Goal: Information Seeking & Learning: Learn about a topic

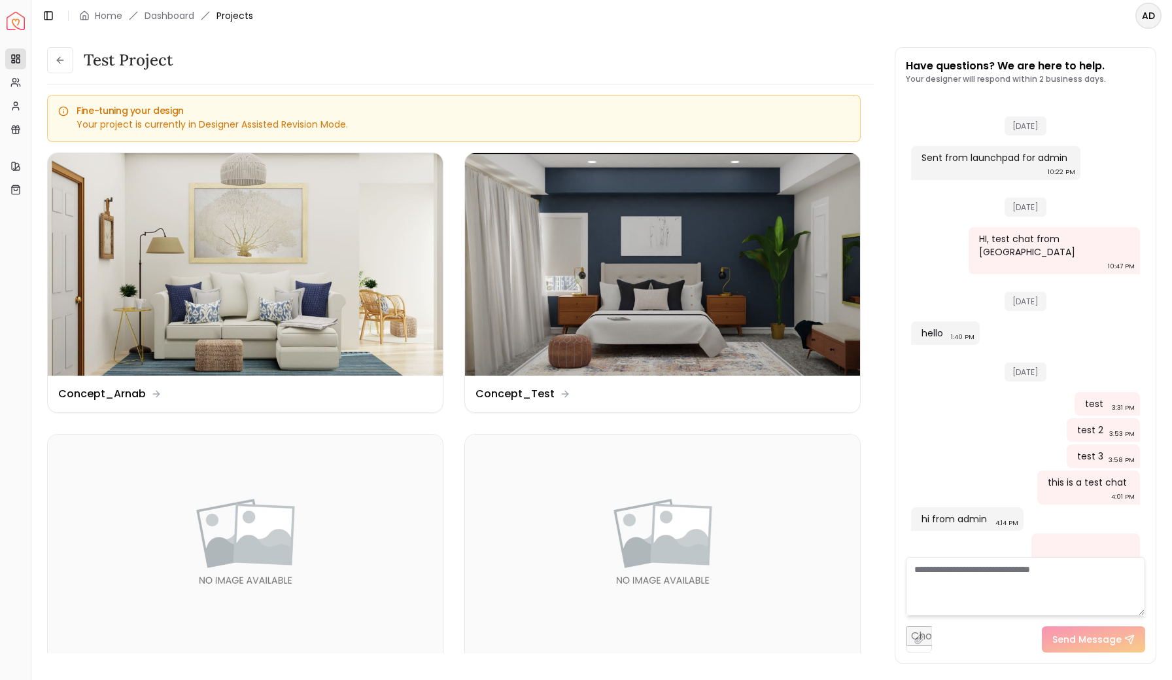
scroll to position [1481, 0]
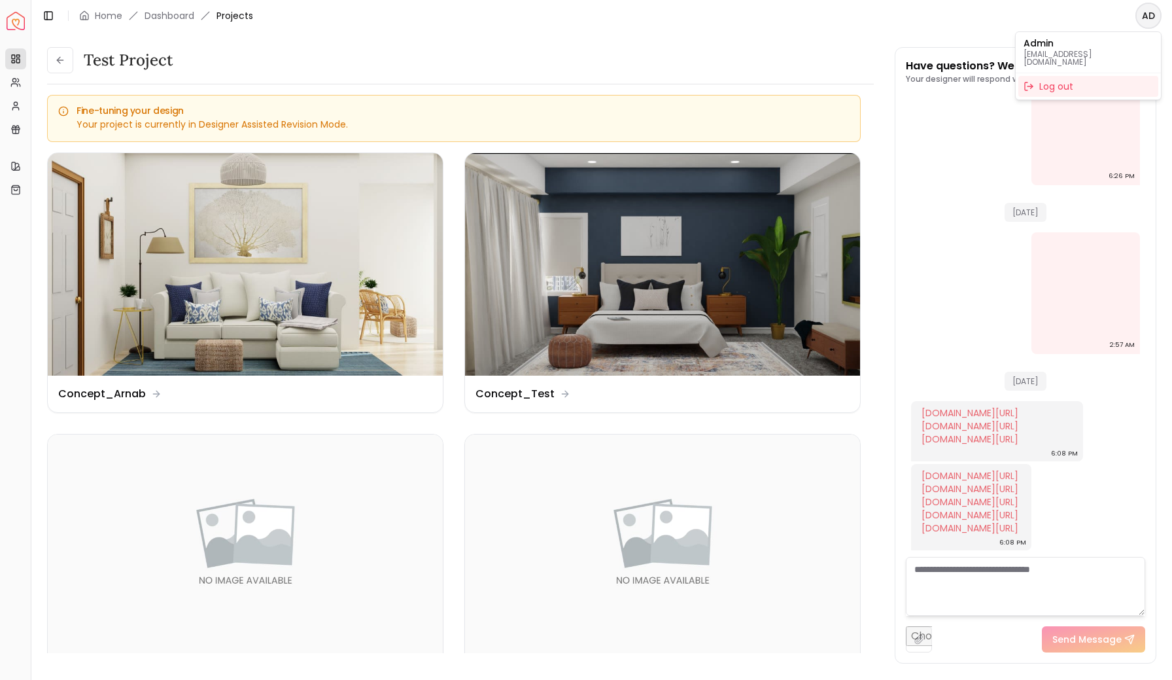
click at [1158, 16] on html "Spacejoy Dashboard Overview Projects My Referrals My Profile Gift Card Balance …" at bounding box center [586, 340] width 1172 height 680
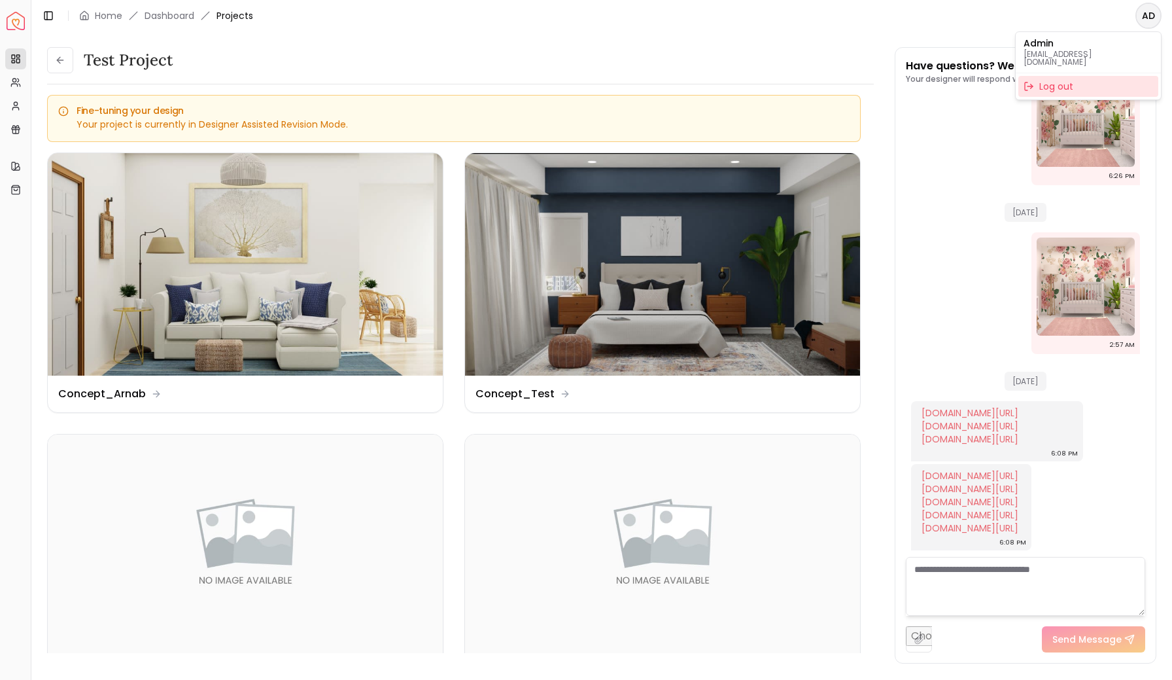
click at [1060, 79] on div "Log out" at bounding box center [1088, 86] width 140 height 21
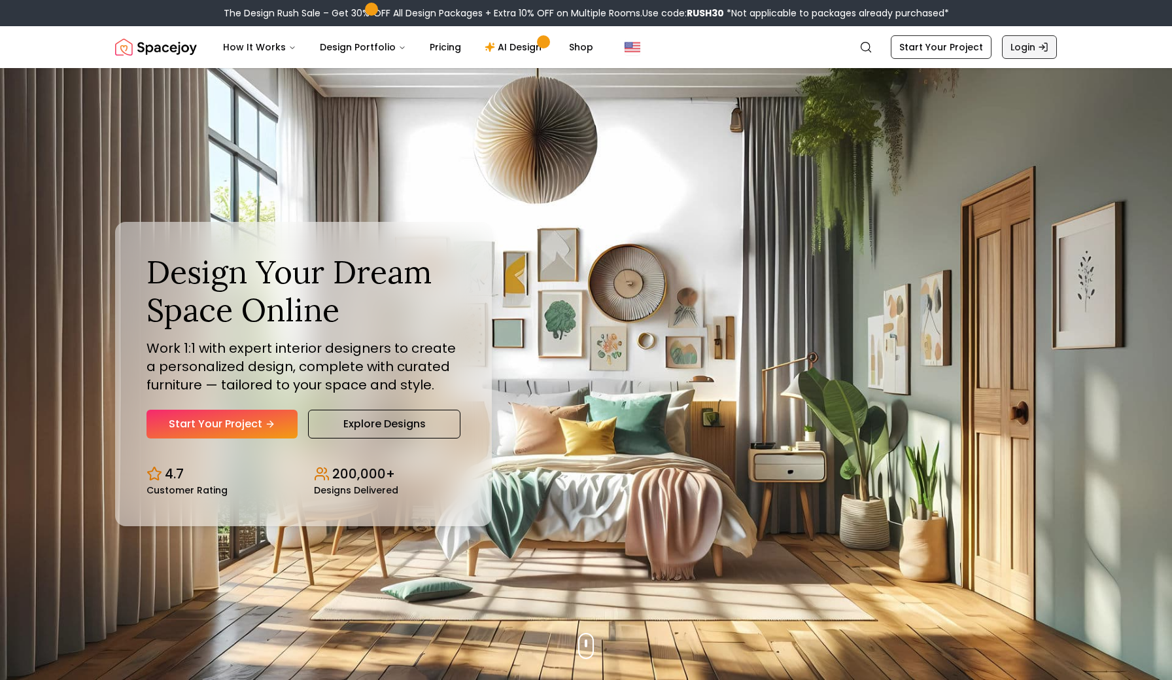
click at [1032, 36] on link "Login" at bounding box center [1029, 47] width 55 height 24
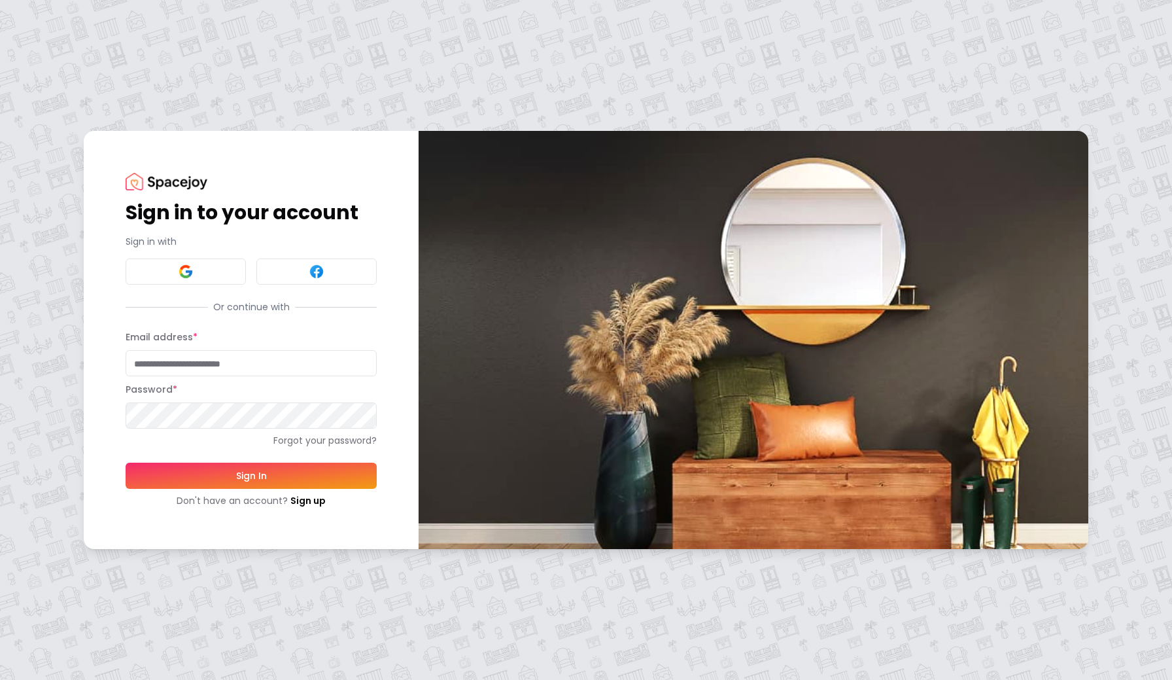
click at [245, 358] on input "Email address *" at bounding box center [251, 363] width 251 height 26
type input "**********"
click at [253, 477] on button "Sign In" at bounding box center [251, 475] width 251 height 26
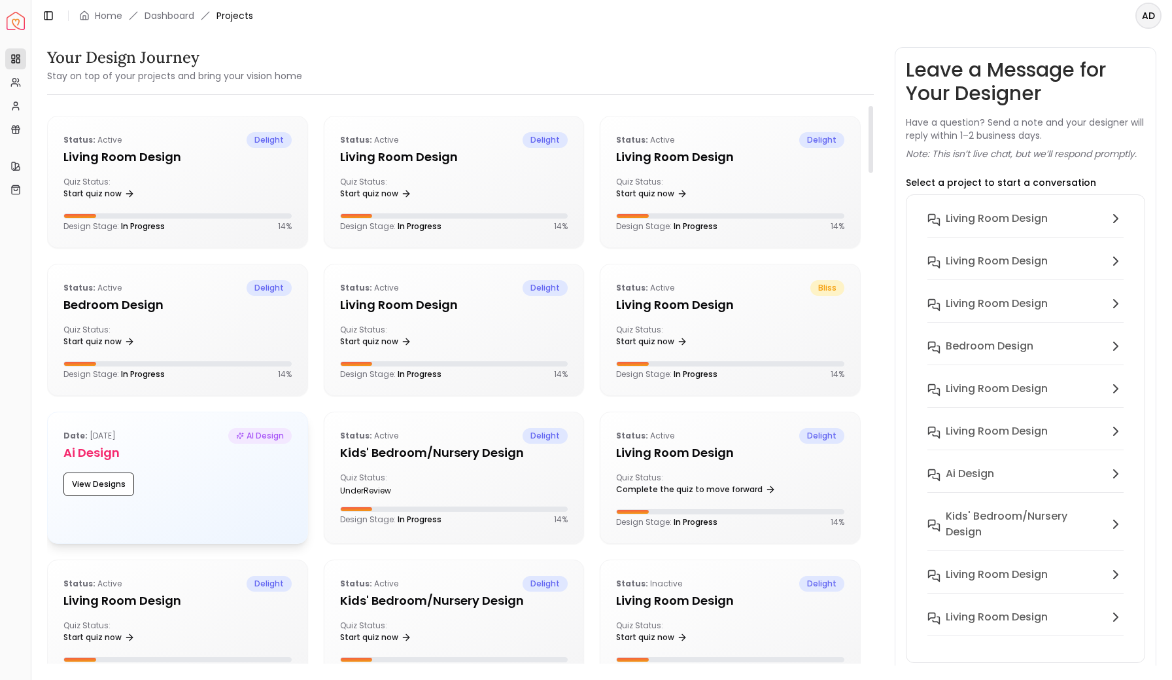
click at [179, 506] on div "Date: [DATE] AI Design Ai Design View Designs" at bounding box center [178, 461] width 260 height 99
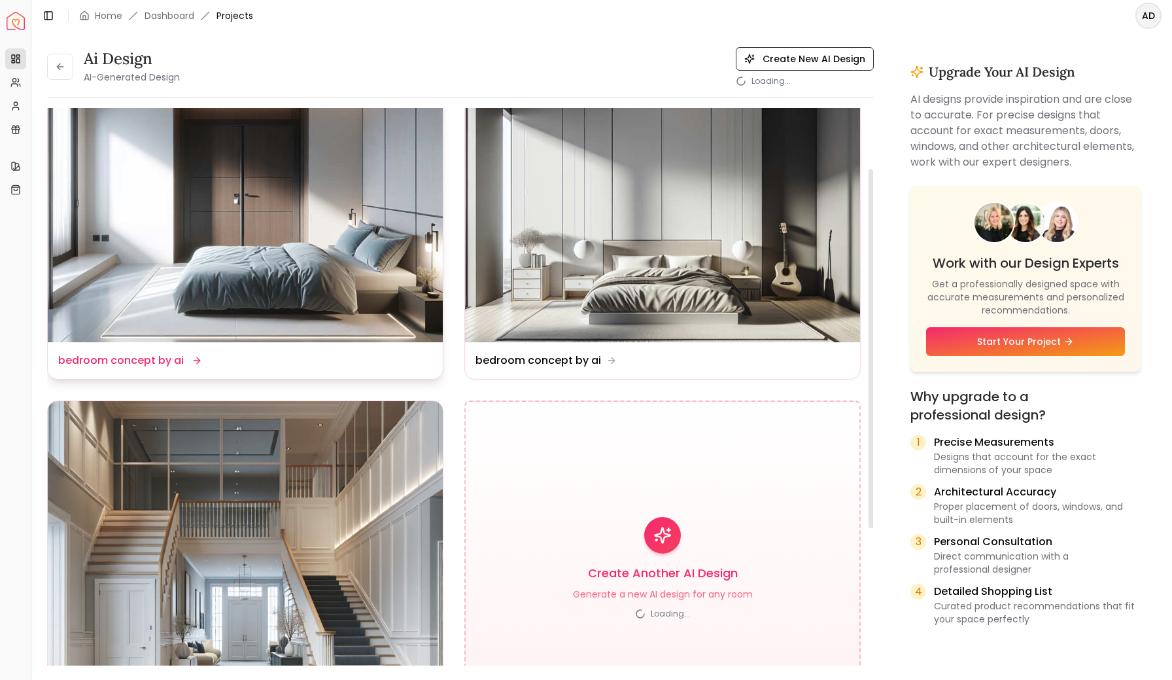
scroll to position [64, 0]
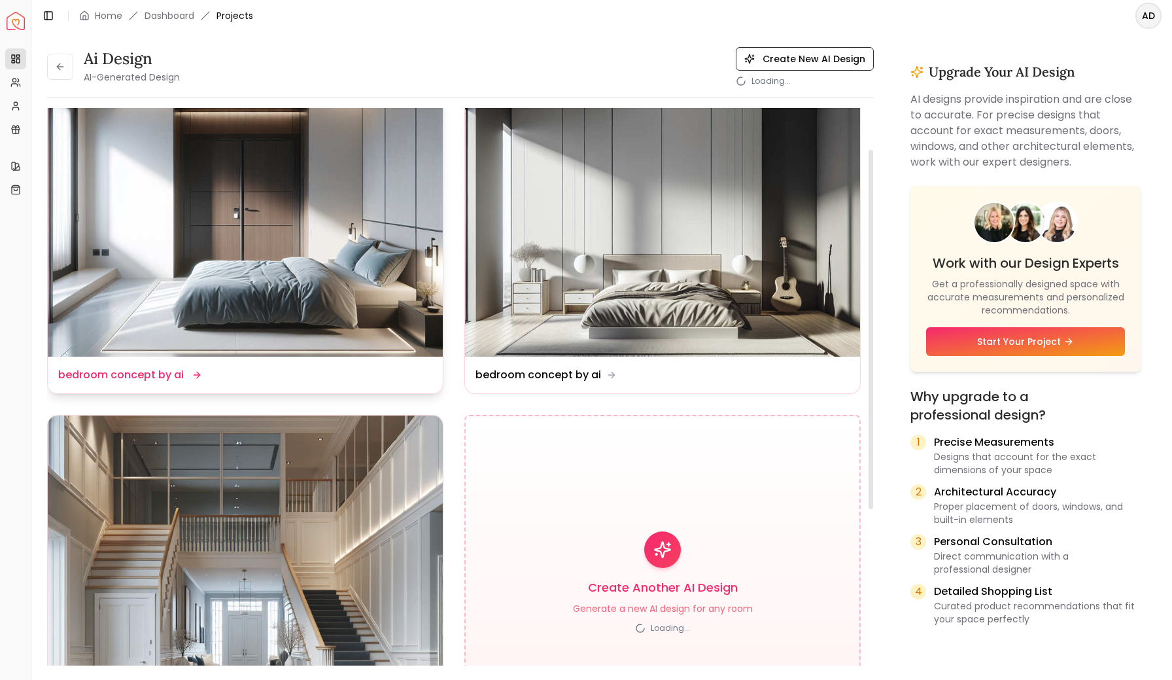
click at [295, 279] on img at bounding box center [245, 208] width 395 height 296
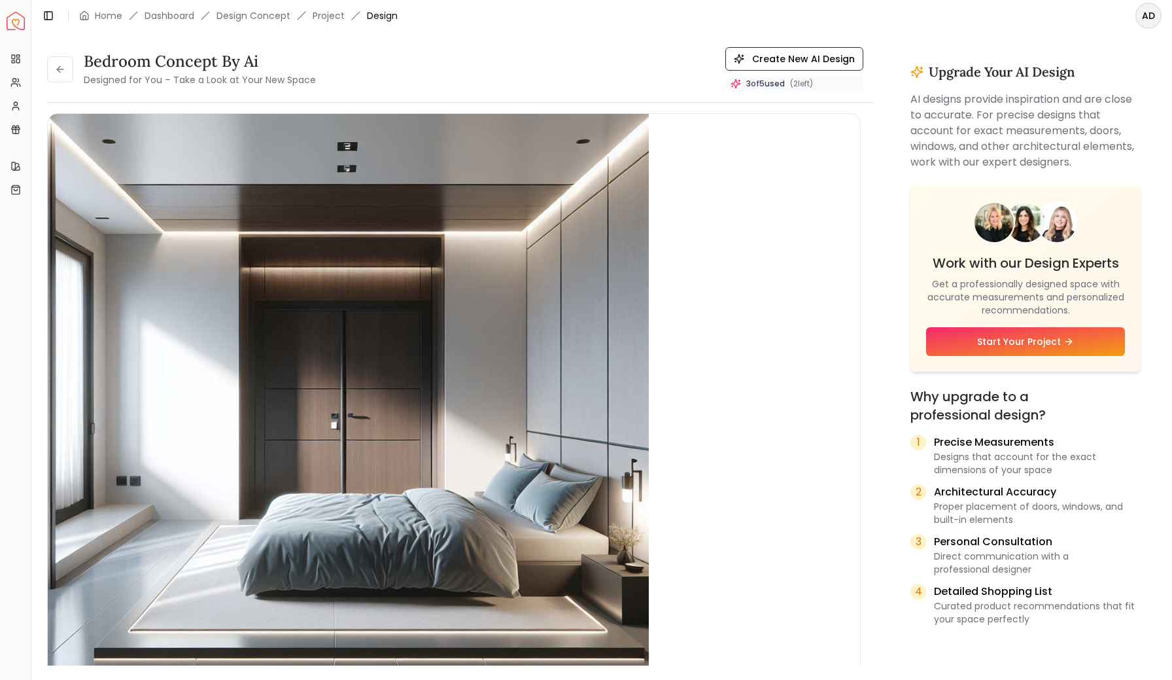
click at [1172, 14] on div "AD" at bounding box center [1148, 16] width 47 height 26
click at [1148, 20] on html "Spacejoy Dashboard Overview Projects My Referrals My Profile Gift Card Balance …" at bounding box center [586, 340] width 1172 height 680
click at [892, 18] on html "Spacejoy Dashboard Overview Projects My Referrals My Profile Gift Card Balance …" at bounding box center [586, 340] width 1172 height 680
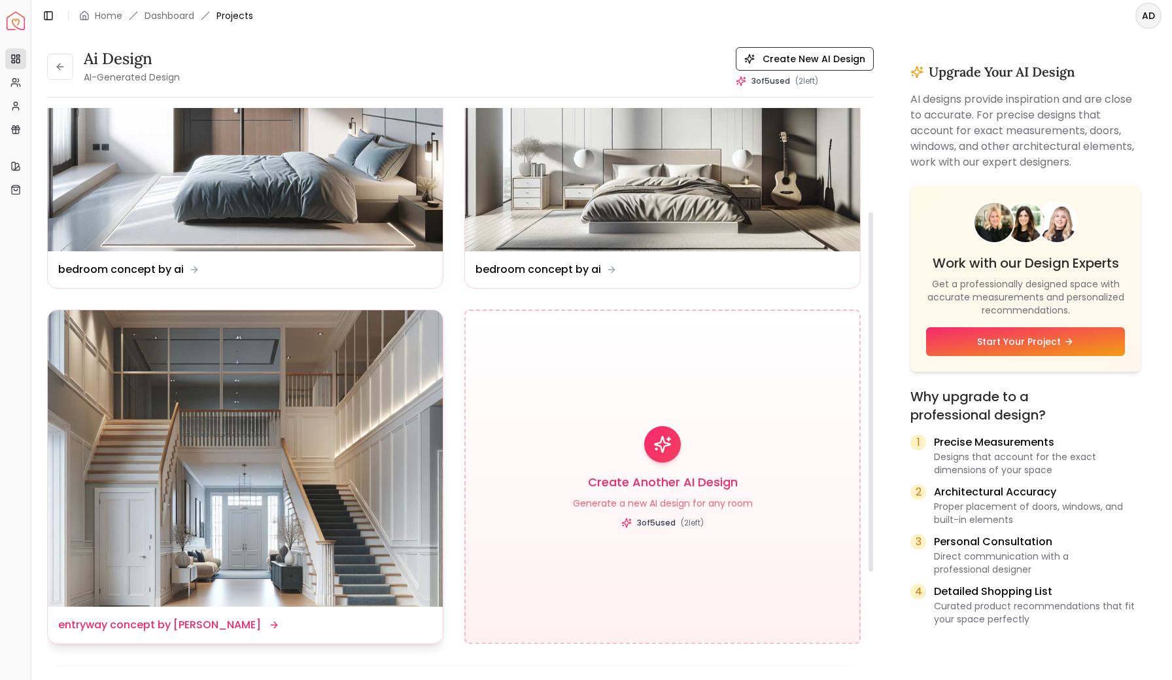
scroll to position [171, 0]
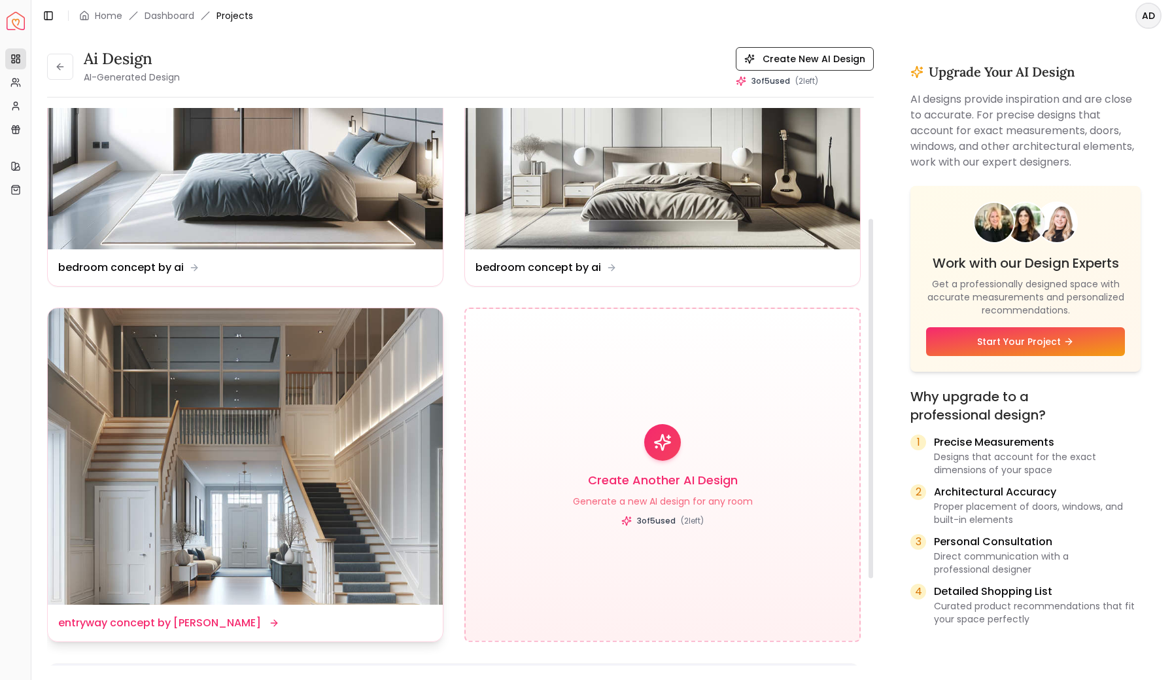
click at [270, 485] on img at bounding box center [245, 456] width 395 height 296
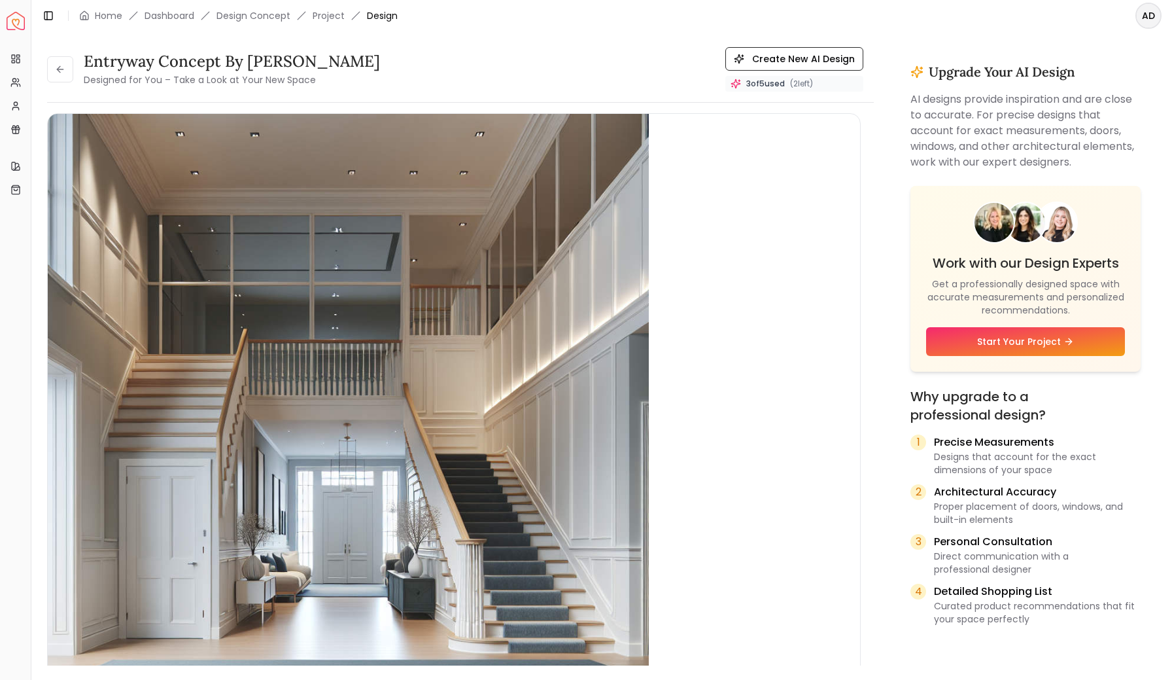
click at [18, 18] on img "Spacejoy" at bounding box center [16, 21] width 18 height 18
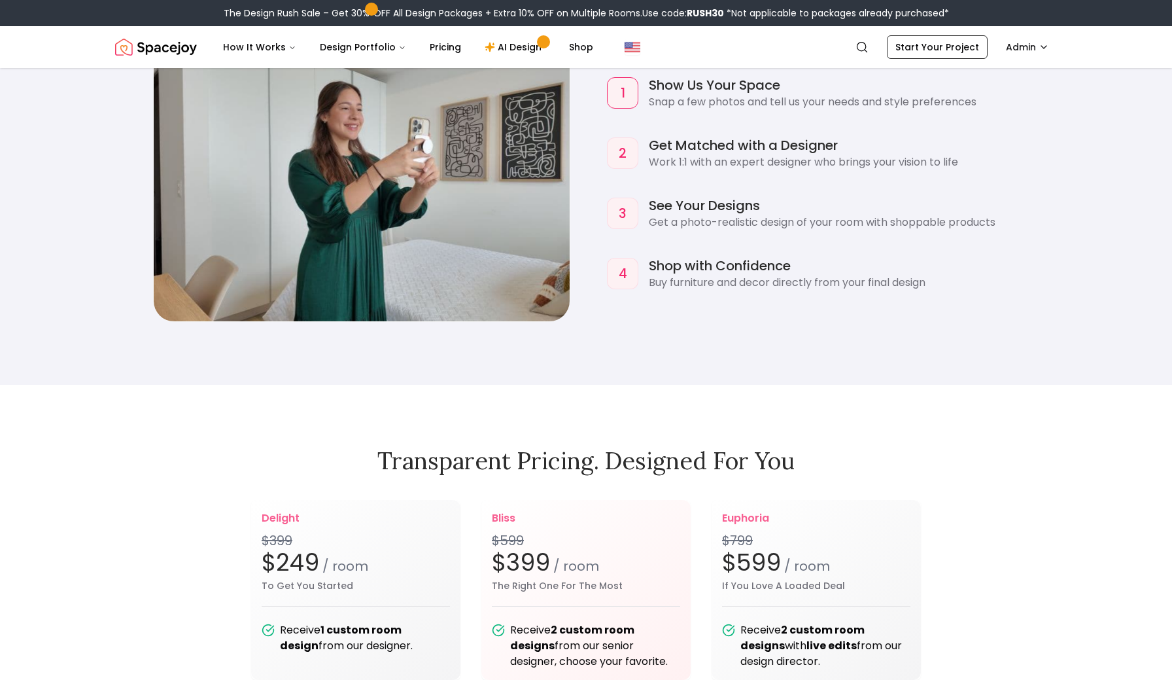
scroll to position [1447, 0]
